Goal: Task Accomplishment & Management: Use online tool/utility

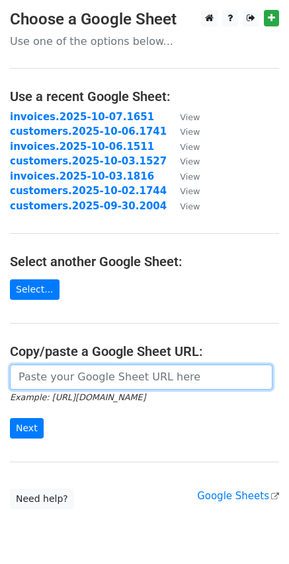
click at [121, 377] on input "url" at bounding box center [141, 377] width 262 height 25
paste input "https://docs.google.com/spreadsheets/d/1_5AZbqwpkyDYXQDIgzrxXpd2Q45dSKGq3Ri3-z1…"
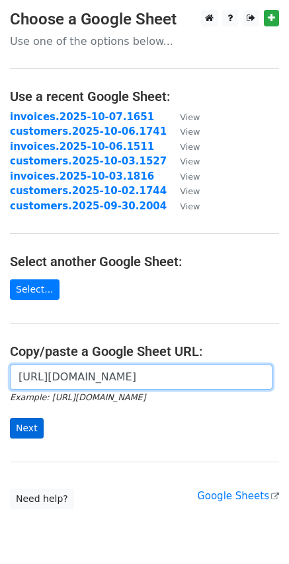
type input "https://docs.google.com/spreadsheets/d/1_5AZbqwpkyDYXQDIgzrxXpd2Q45dSKGq3Ri3-z1…"
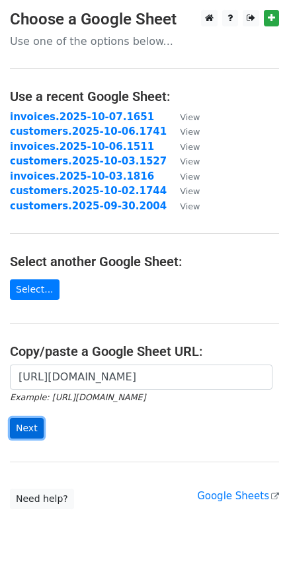
click at [23, 432] on input "Next" at bounding box center [27, 428] width 34 height 20
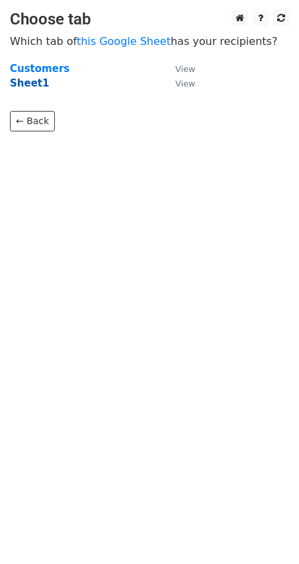
click at [32, 87] on strong "Sheet1" at bounding box center [29, 83] width 39 height 12
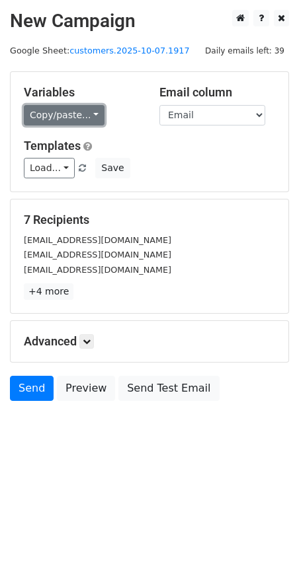
click at [90, 117] on link "Copy/paste..." at bounding box center [64, 115] width 81 height 20
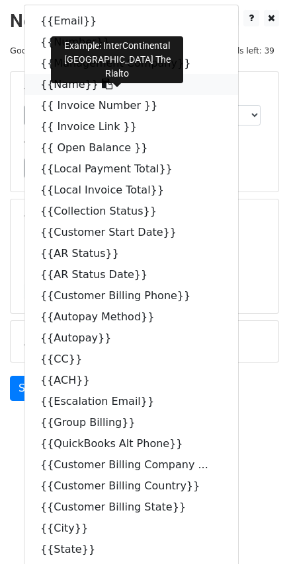
click at [102, 85] on icon at bounding box center [107, 84] width 11 height 11
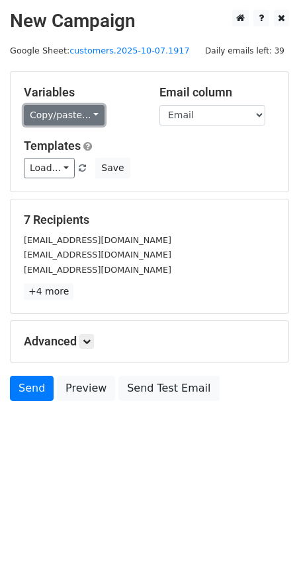
click at [85, 116] on link "Copy/paste..." at bounding box center [64, 115] width 81 height 20
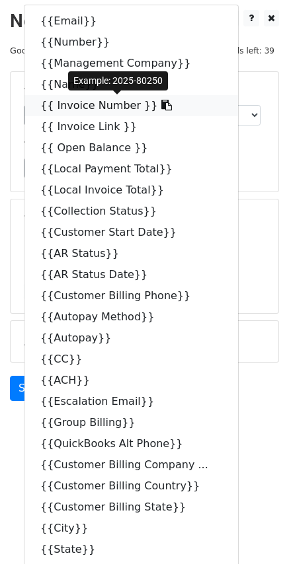
click at [147, 107] on link "{{ Invoice Number }}" at bounding box center [130, 105] width 213 height 21
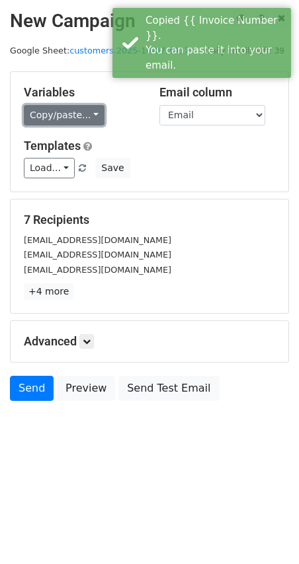
click at [83, 116] on link "Copy/paste..." at bounding box center [64, 115] width 81 height 20
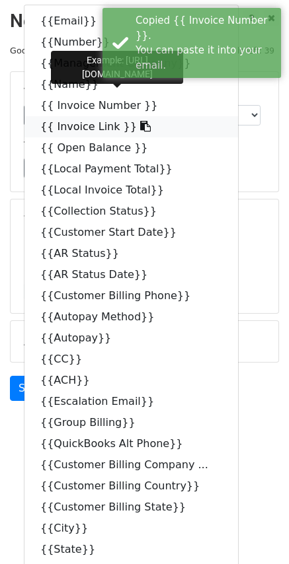
click at [140, 122] on icon at bounding box center [145, 126] width 11 height 11
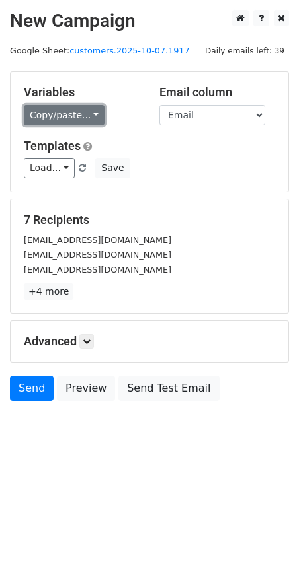
drag, startPoint x: 91, startPoint y: 120, endPoint x: 94, endPoint y: 133, distance: 12.8
click at [91, 120] on link "Copy/paste..." at bounding box center [64, 115] width 81 height 20
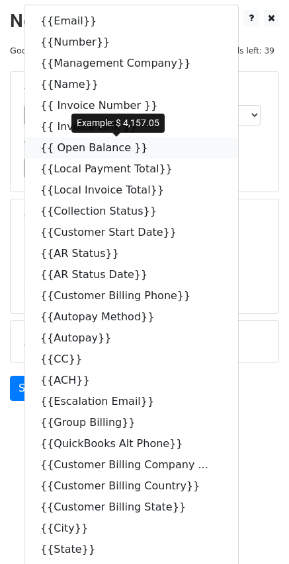
click at [151, 149] on icon at bounding box center [156, 147] width 11 height 11
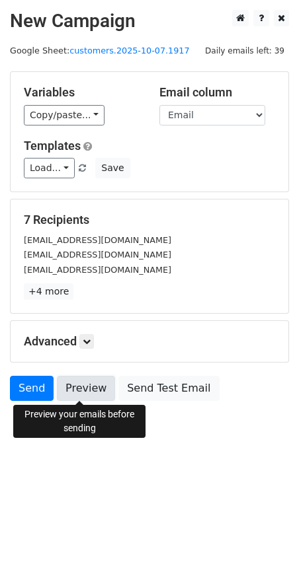
click at [94, 393] on link "Preview" at bounding box center [86, 388] width 58 height 25
click at [88, 394] on link "Preview" at bounding box center [86, 388] width 58 height 25
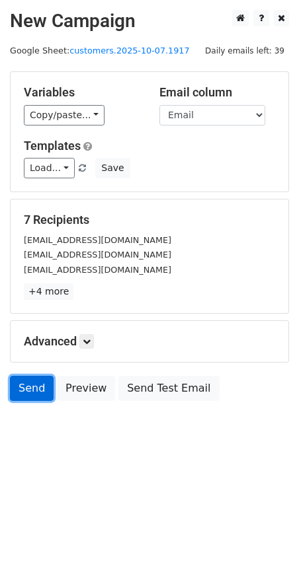
click at [23, 390] on link "Send" at bounding box center [32, 388] width 44 height 25
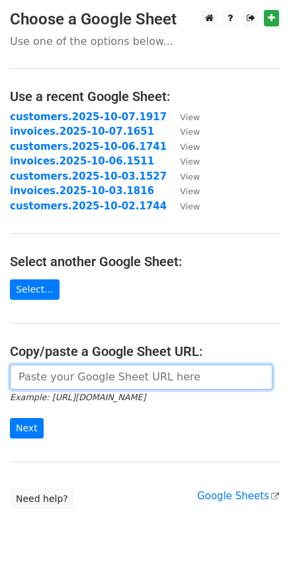
click at [112, 372] on input "url" at bounding box center [141, 377] width 262 height 25
paste input "[URL][DOMAIN_NAME]"
type input "[URL][DOMAIN_NAME]"
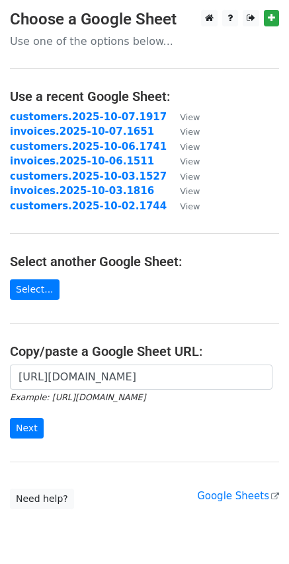
scroll to position [0, 0]
click at [32, 429] on input "Next" at bounding box center [27, 428] width 34 height 20
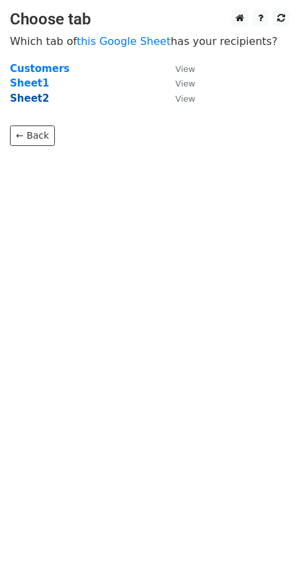
click at [15, 98] on strong "Sheet2" at bounding box center [29, 98] width 39 height 12
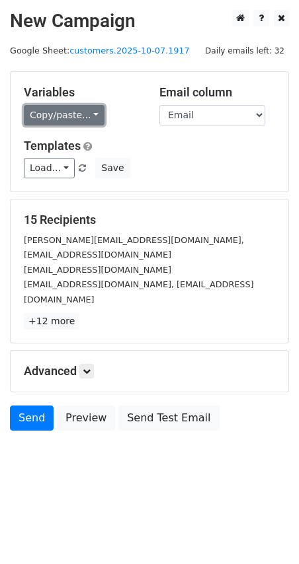
click at [85, 116] on link "Copy/paste..." at bounding box center [64, 115] width 81 height 20
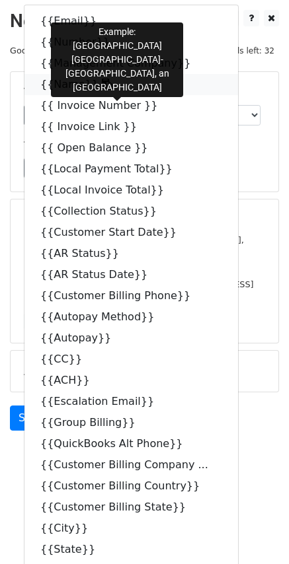
click at [102, 87] on icon at bounding box center [107, 84] width 11 height 11
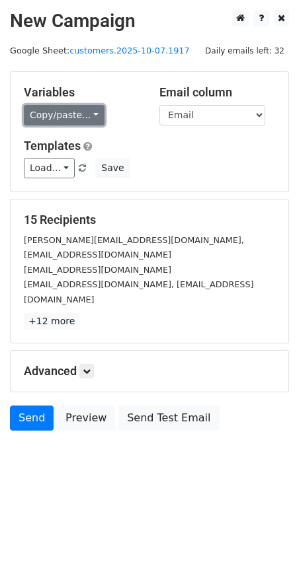
drag, startPoint x: 93, startPoint y: 118, endPoint x: 85, endPoint y: 122, distance: 8.9
click at [92, 119] on link "Copy/paste..." at bounding box center [64, 115] width 81 height 20
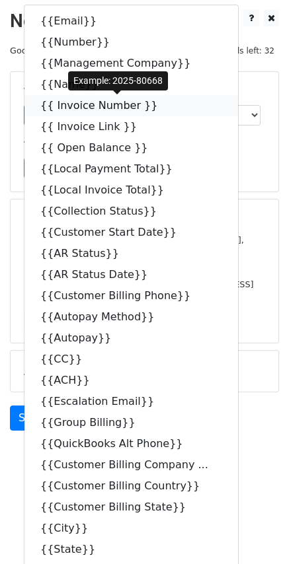
click at [161, 108] on icon at bounding box center [166, 105] width 11 height 11
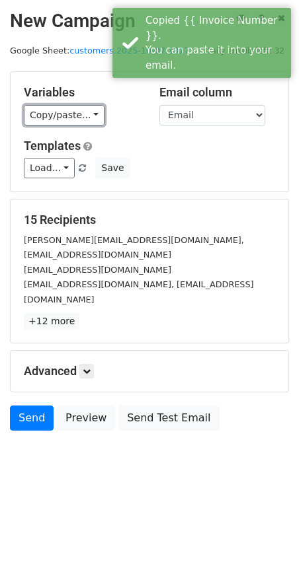
click at [92, 114] on link "Copy/paste..." at bounding box center [64, 115] width 81 height 20
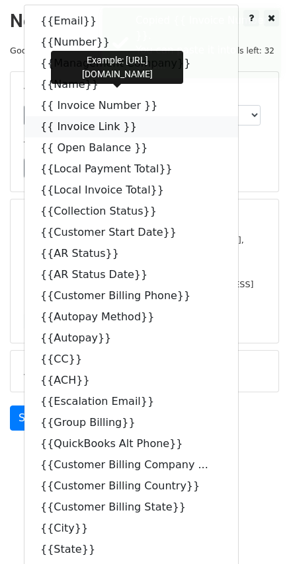
drag, startPoint x: 124, startPoint y: 129, endPoint x: 0, endPoint y: 141, distance: 124.7
click at [140, 131] on icon at bounding box center [145, 126] width 11 height 11
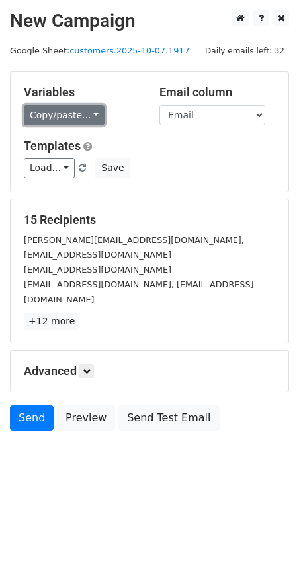
click at [85, 119] on link "Copy/paste..." at bounding box center [64, 115] width 81 height 20
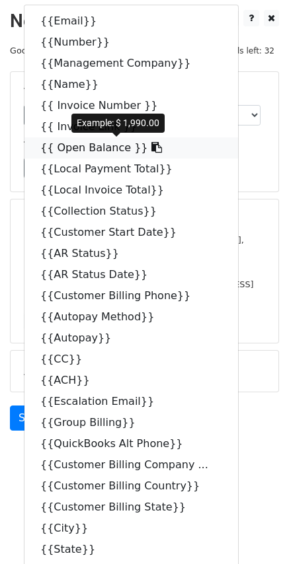
click at [151, 152] on icon at bounding box center [156, 147] width 11 height 11
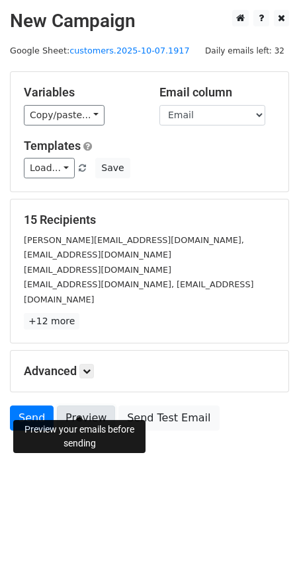
click at [83, 406] on link "Preview" at bounding box center [86, 418] width 58 height 25
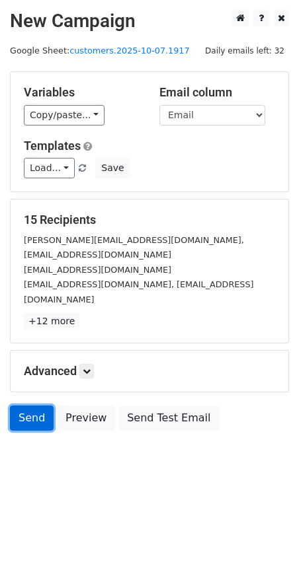
click at [34, 406] on link "Send" at bounding box center [32, 418] width 44 height 25
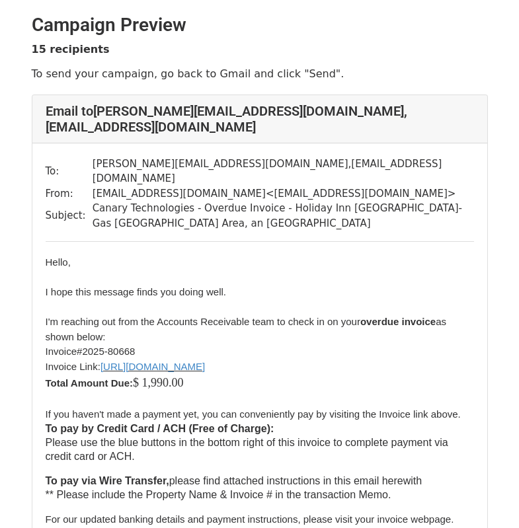
scroll to position [904, 0]
